Goal: Find specific page/section: Find specific page/section

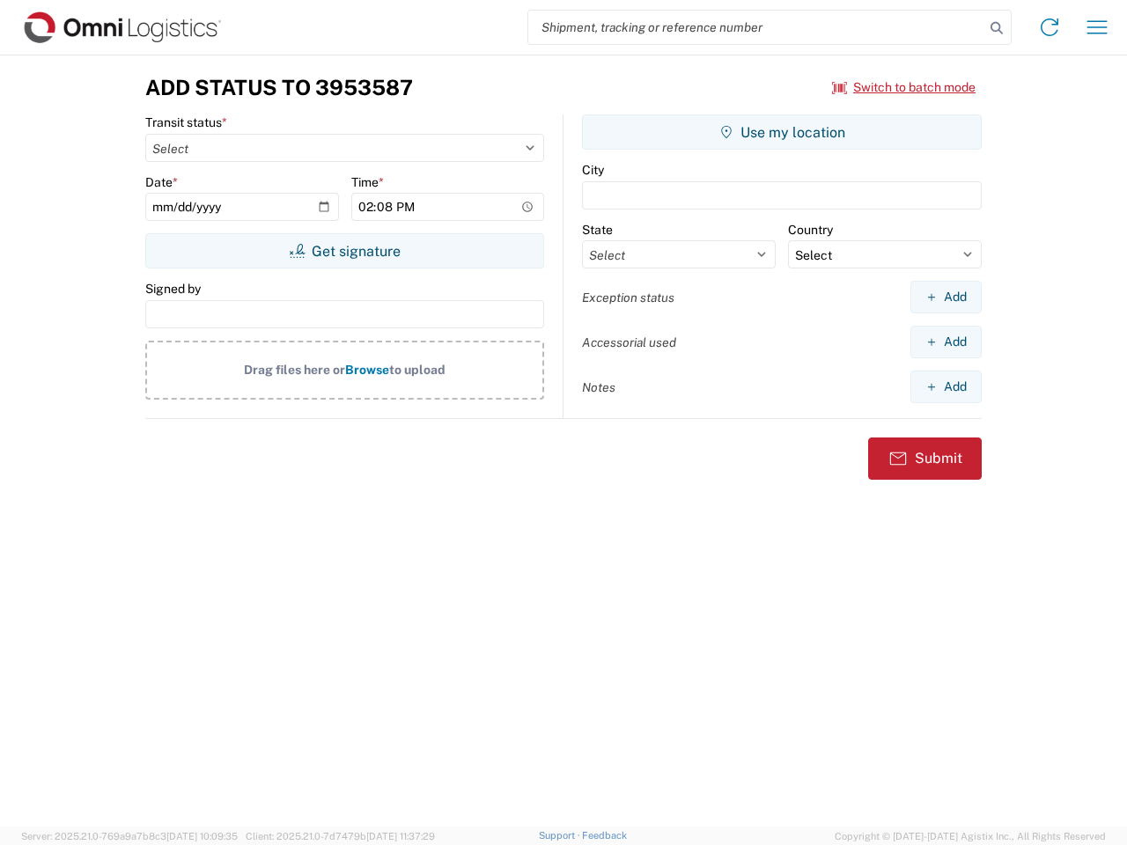
click at [756, 27] on input "search" at bounding box center [756, 27] width 456 height 33
click at [996, 28] on icon at bounding box center [996, 28] width 25 height 25
click at [1049, 27] on icon at bounding box center [1049, 27] width 28 height 28
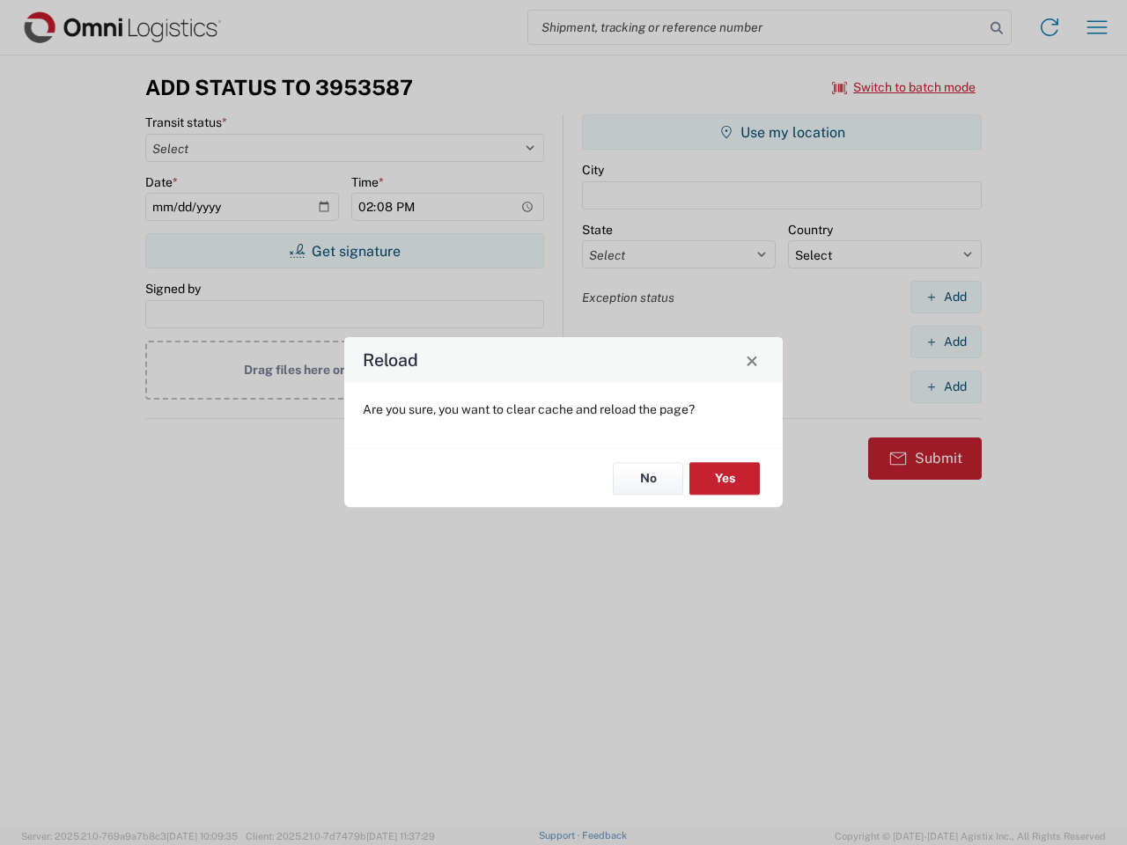
click at [1097, 27] on div "Reload Are you sure, you want to clear cache and reload the page? No Yes" at bounding box center [563, 422] width 1127 height 845
click at [904, 87] on div "Reload Are you sure, you want to clear cache and reload the page? No Yes" at bounding box center [563, 422] width 1127 height 845
click at [344, 251] on div "Reload Are you sure, you want to clear cache and reload the page? No Yes" at bounding box center [563, 422] width 1127 height 845
click at [782, 132] on div "Reload Are you sure, you want to clear cache and reload the page? No Yes" at bounding box center [563, 422] width 1127 height 845
click at [945, 297] on div "Reload Are you sure, you want to clear cache and reload the page? No Yes" at bounding box center [563, 422] width 1127 height 845
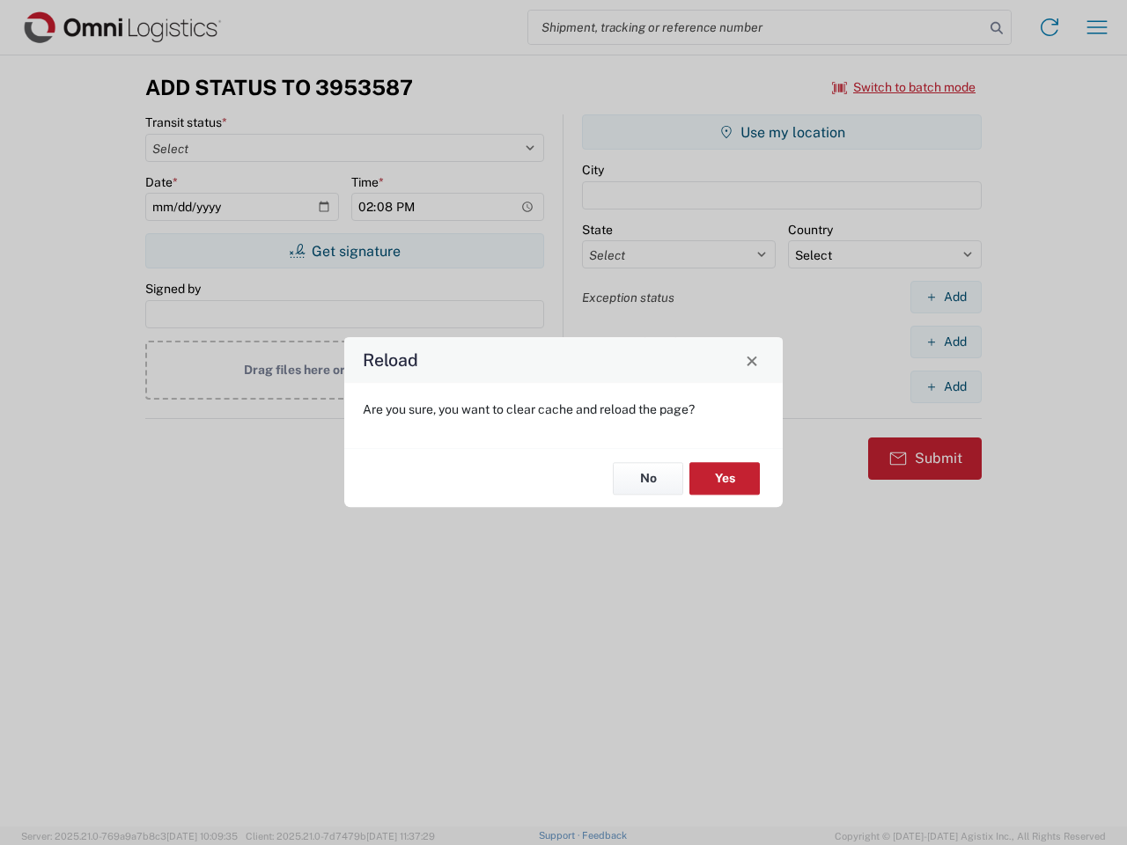
click at [945, 342] on div "Reload Are you sure, you want to clear cache and reload the page? No Yes" at bounding box center [563, 422] width 1127 height 845
click at [945, 386] on div "Reload Are you sure, you want to clear cache and reload the page? No Yes" at bounding box center [563, 422] width 1127 height 845
